Goal: Check status: Check status

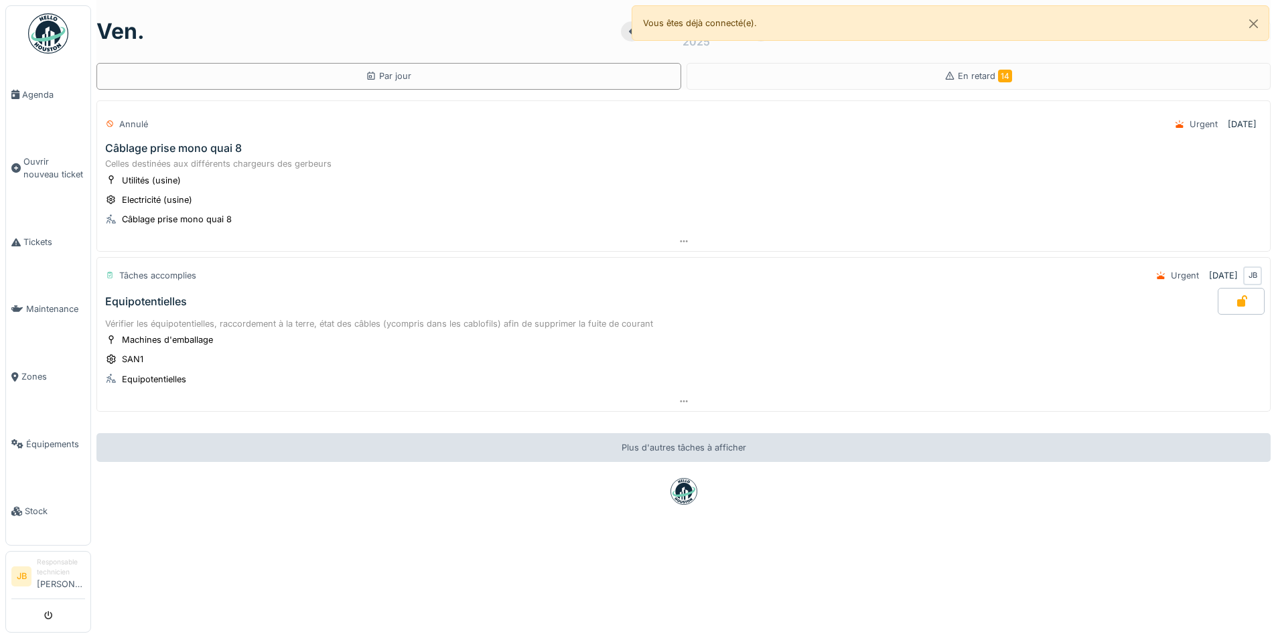
click at [300, 146] on div "Câblage prise mono quai 8" at bounding box center [683, 148] width 1162 height 13
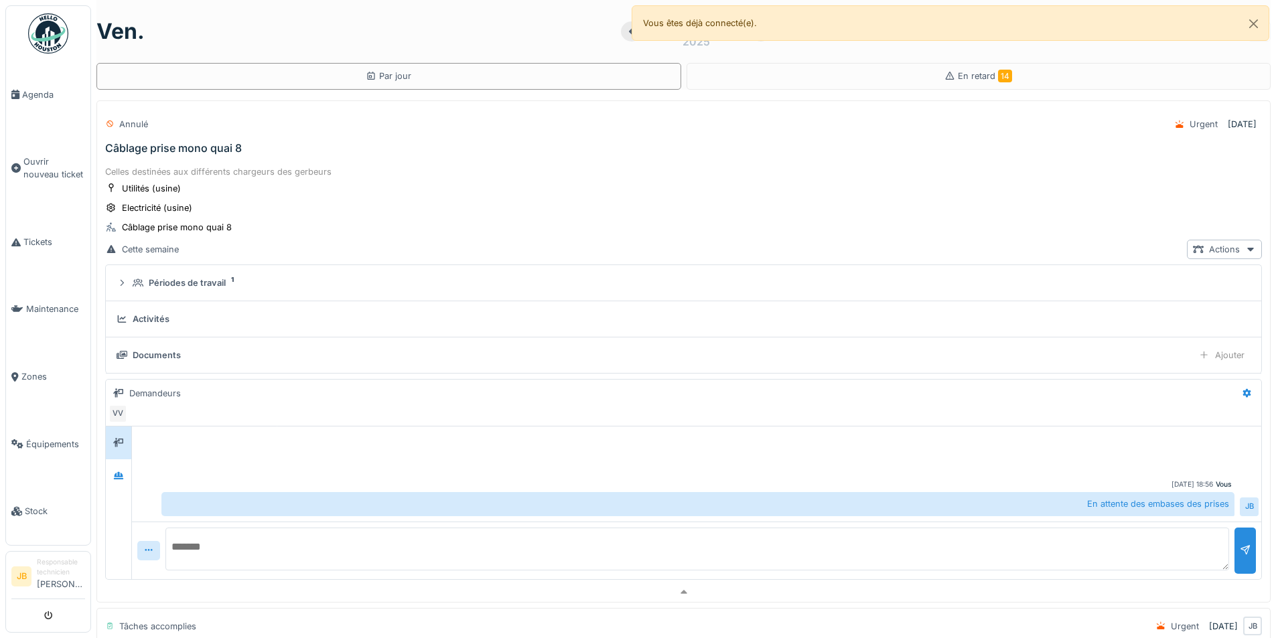
scroll to position [47, 0]
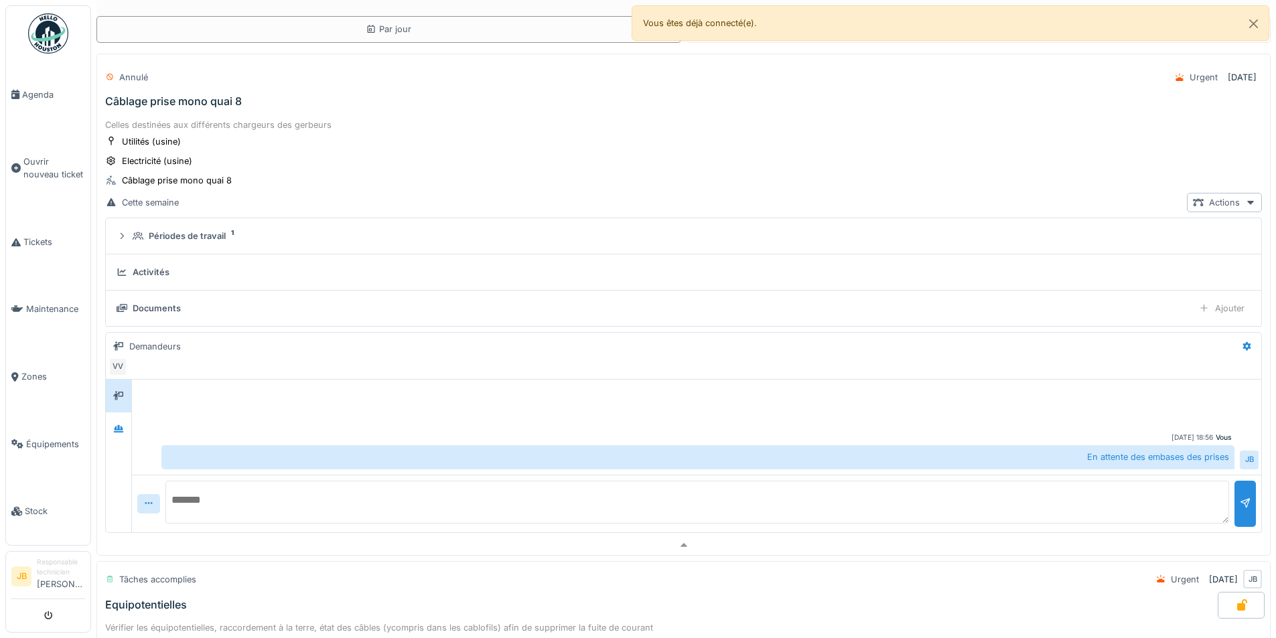
click at [278, 68] on div "Annulé Urgent 03/10/2025" at bounding box center [683, 77] width 1157 height 35
click at [54, 91] on span "Agenda" at bounding box center [53, 94] width 63 height 13
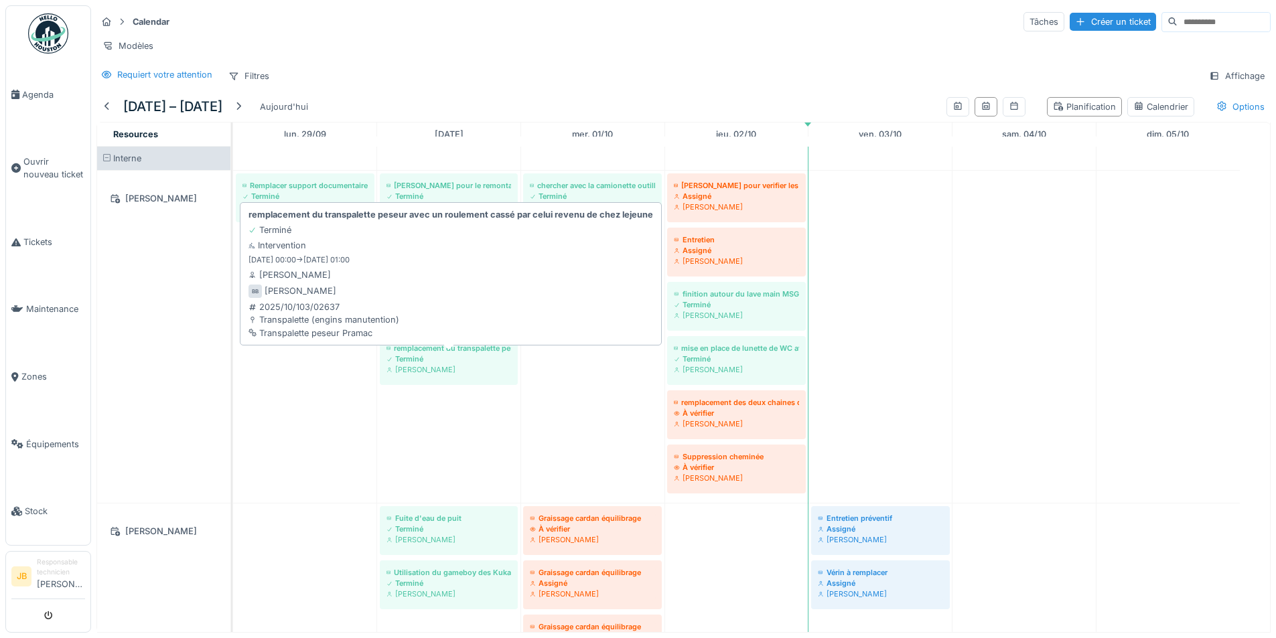
click at [419, 364] on div "Terminé" at bounding box center [448, 359] width 125 height 11
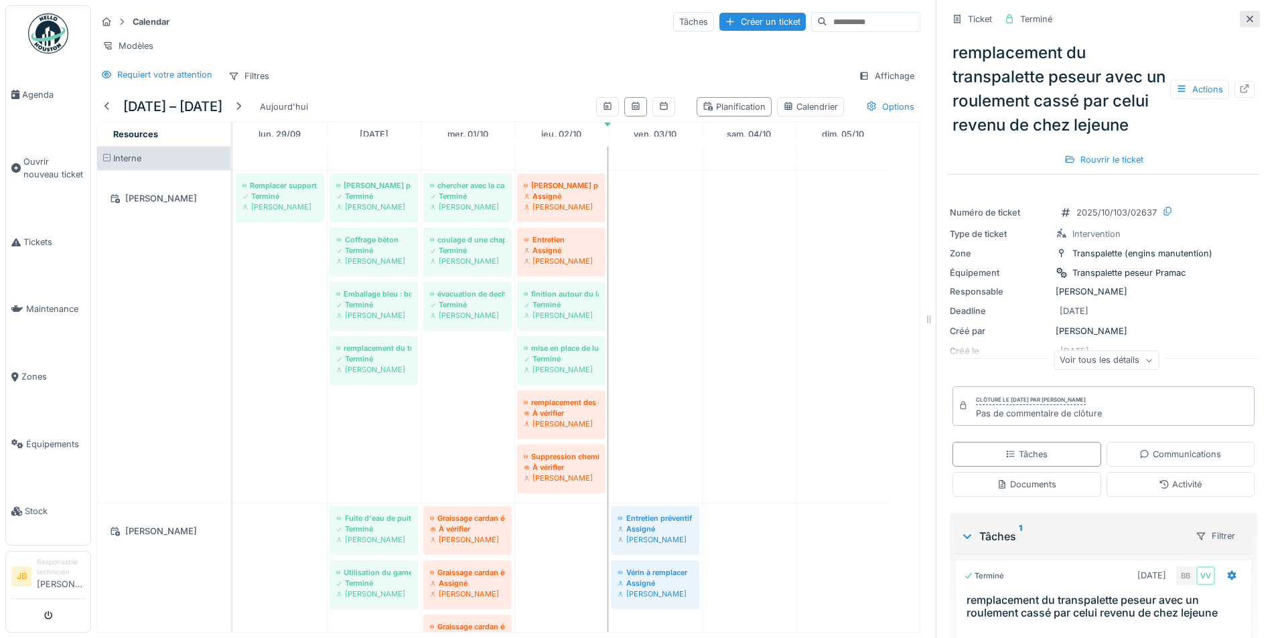
click at [1240, 23] on div at bounding box center [1250, 19] width 20 height 17
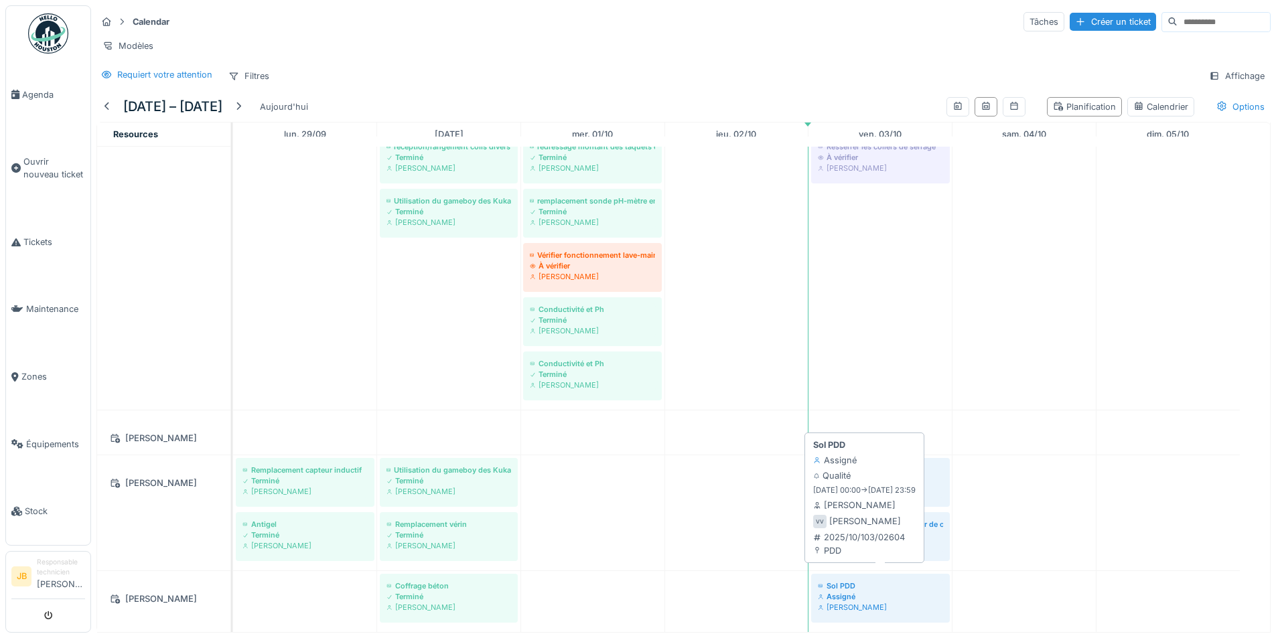
click at [906, 591] on div "Assigné" at bounding box center [880, 596] width 125 height 11
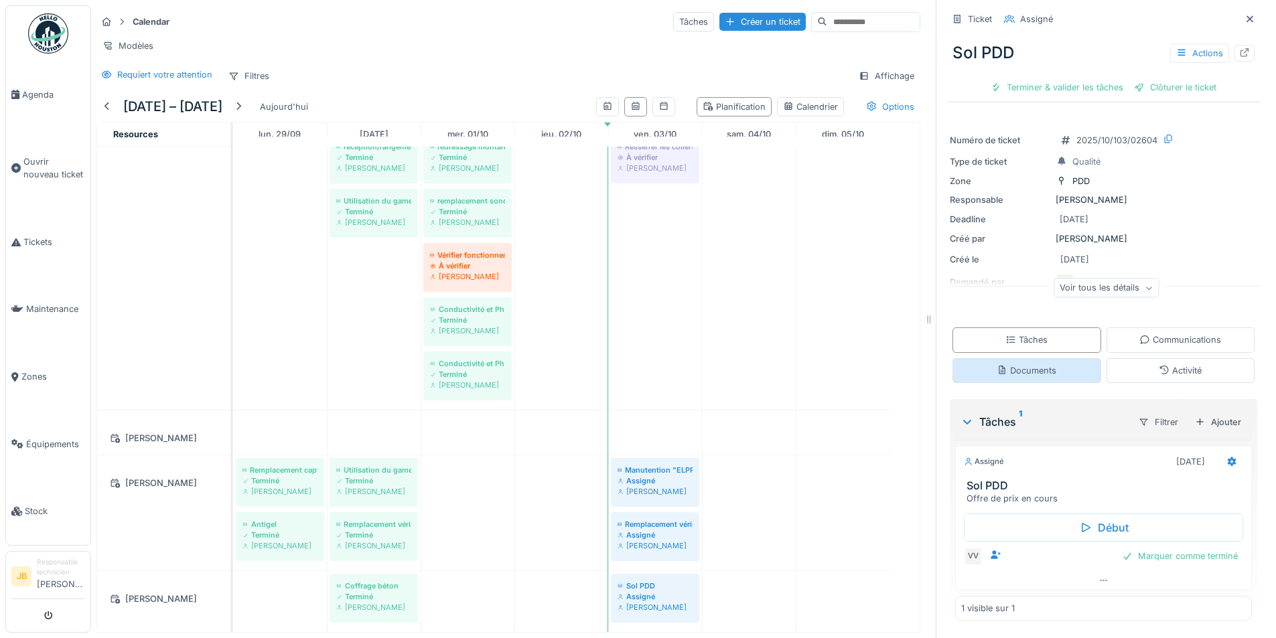
click at [1008, 382] on div "Documents" at bounding box center [1026, 370] width 149 height 25
